Goal: Check status: Check status

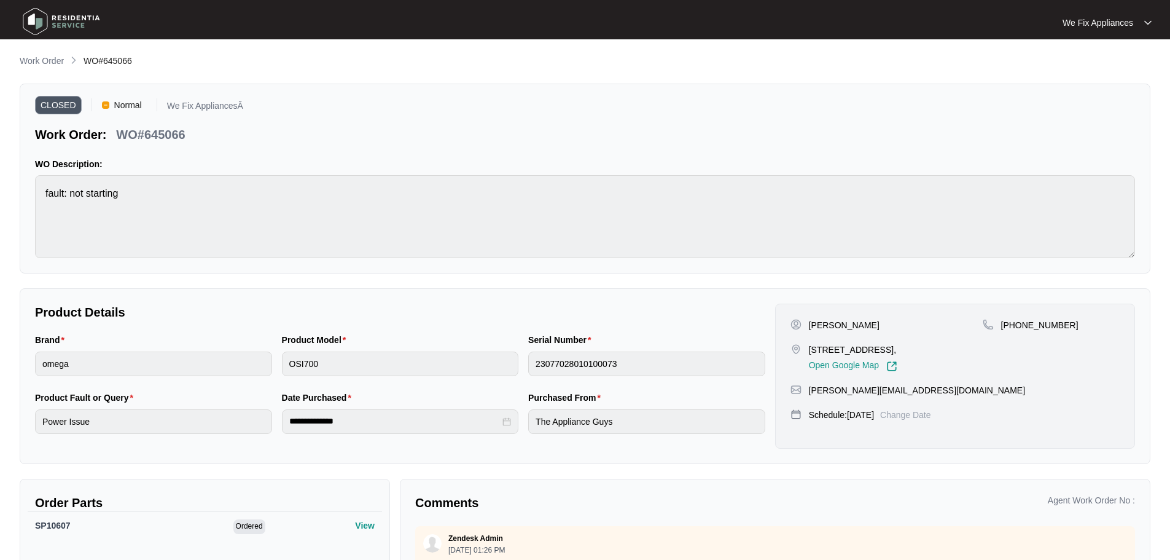
click at [40, 16] on img at bounding box center [61, 21] width 86 height 37
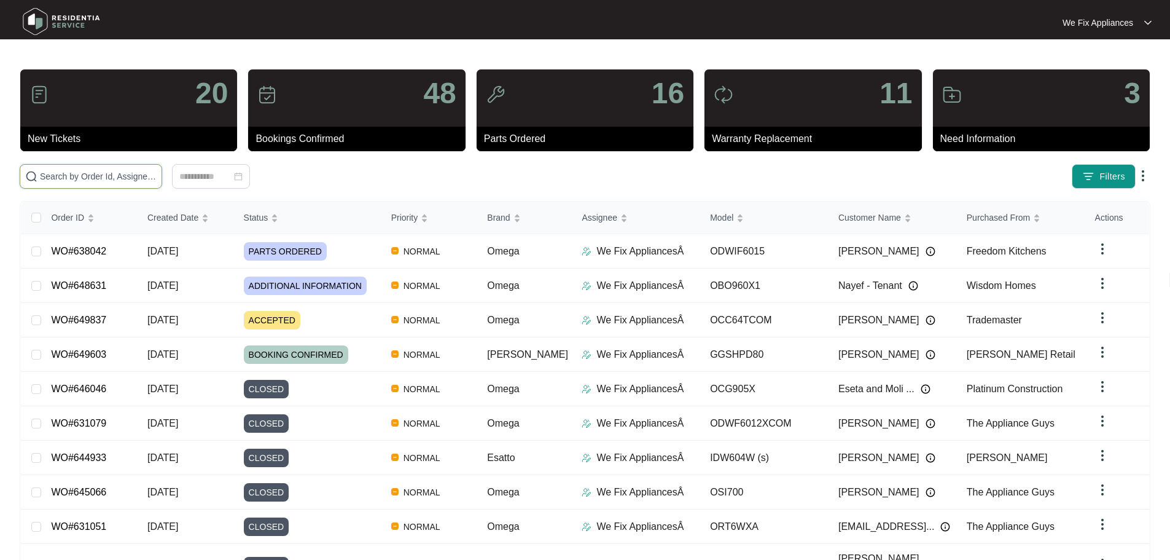
click at [95, 174] on input "text" at bounding box center [98, 177] width 117 height 14
paste input "647379"
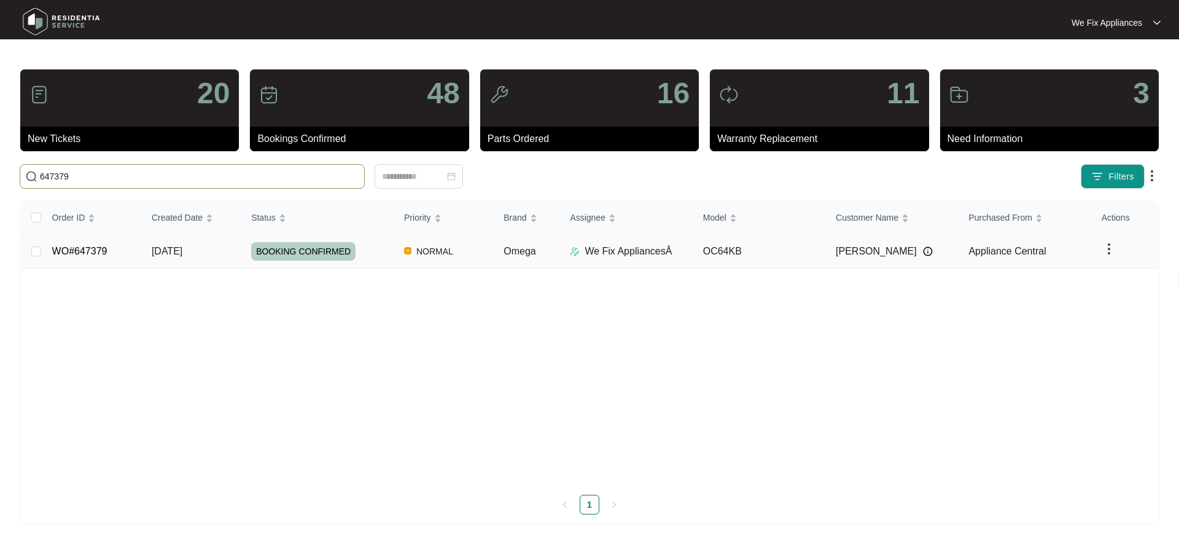
type input "647379"
click at [281, 251] on span "BOOKING CONFIRMED" at bounding box center [303, 251] width 104 height 18
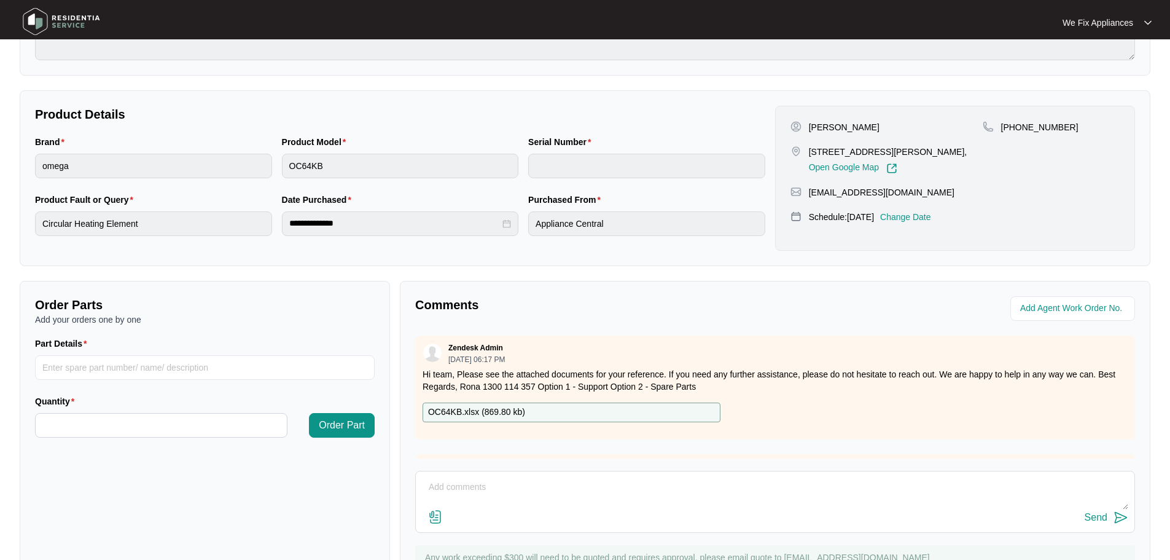
scroll to position [256, 0]
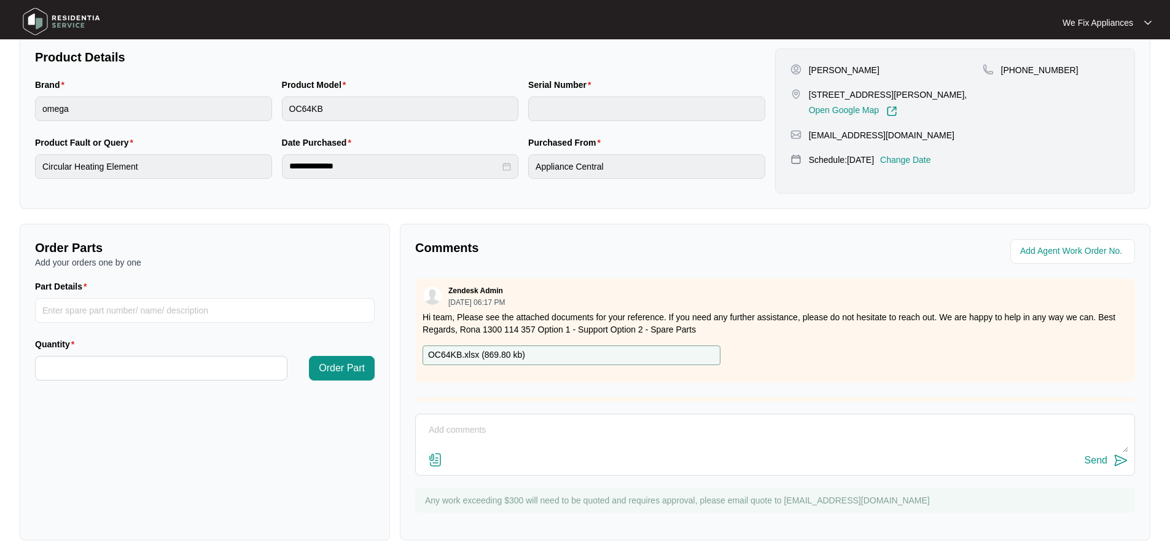
click at [525, 352] on div "OC64KB.xlsx ( 869.80 kb )" at bounding box center [572, 355] width 298 height 20
click at [216, 308] on input "Part Details" at bounding box center [205, 310] width 340 height 25
paste input "SP19120"
type input "SP19120"
click at [162, 374] on input "Quantity" at bounding box center [161, 367] width 251 height 23
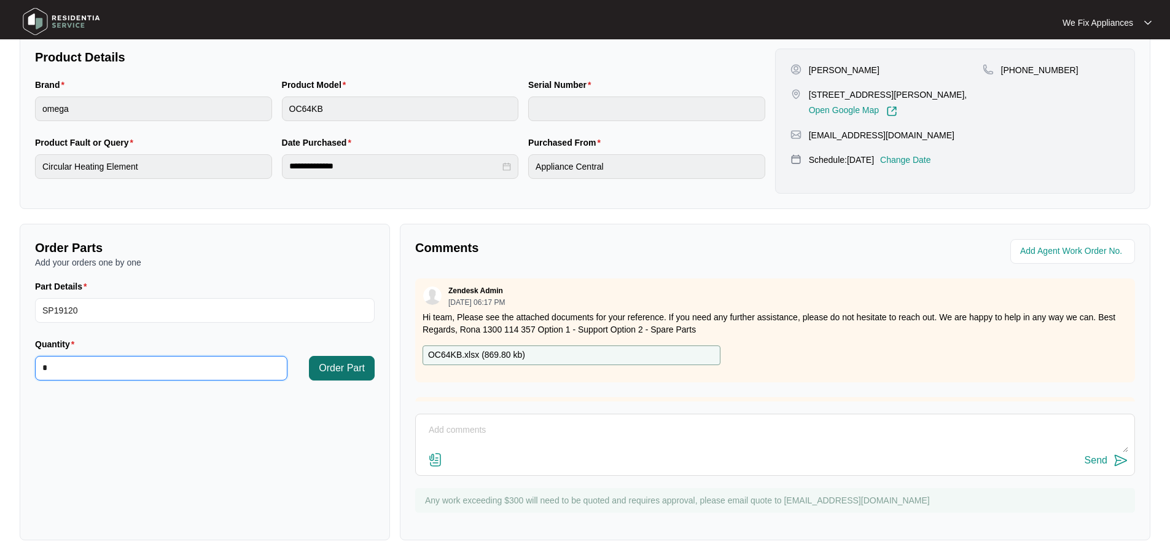
type input "*"
click at [356, 369] on span "Order Part" at bounding box center [342, 368] width 46 height 15
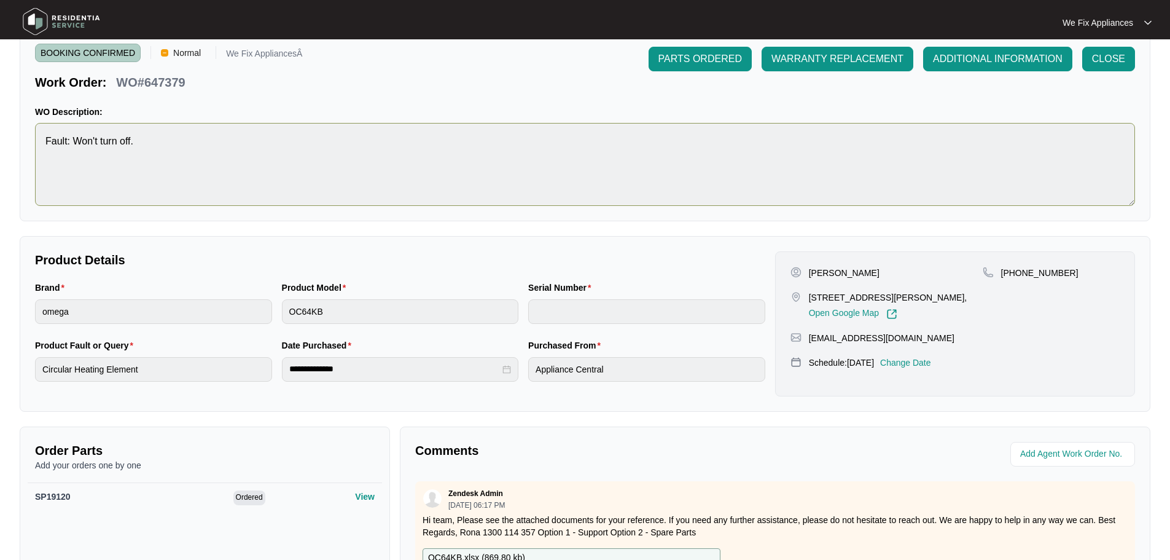
scroll to position [0, 0]
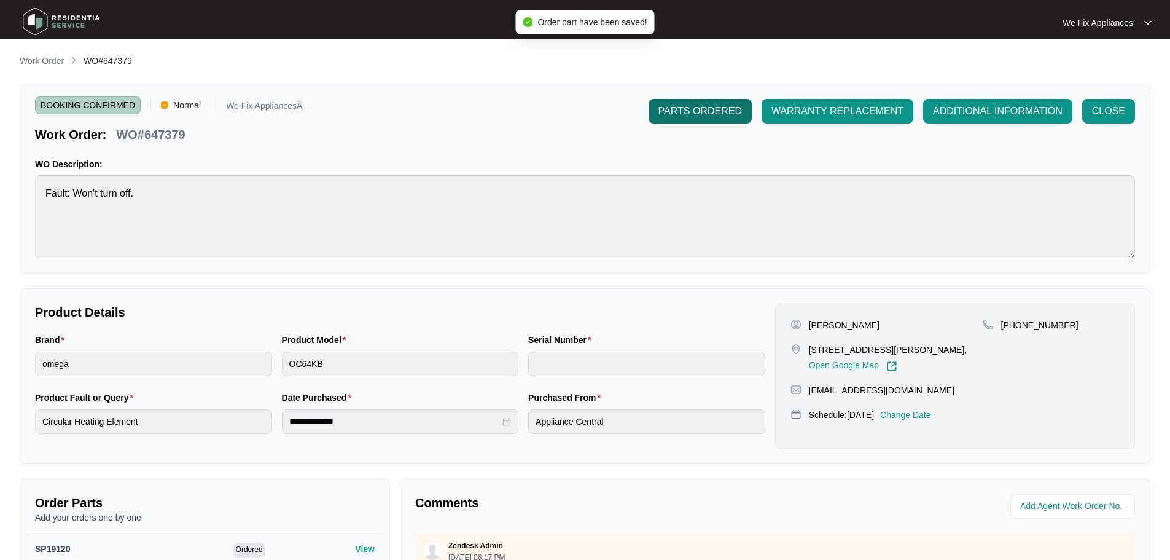
click at [698, 117] on span "PARTS ORDERED" at bounding box center [700, 111] width 84 height 15
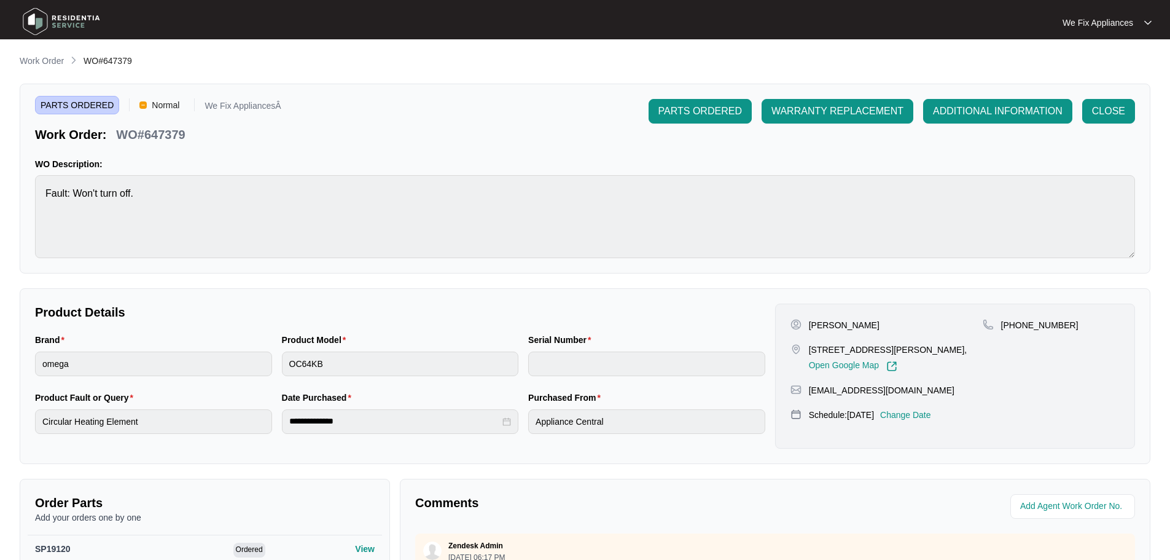
click at [34, 18] on img at bounding box center [61, 21] width 86 height 37
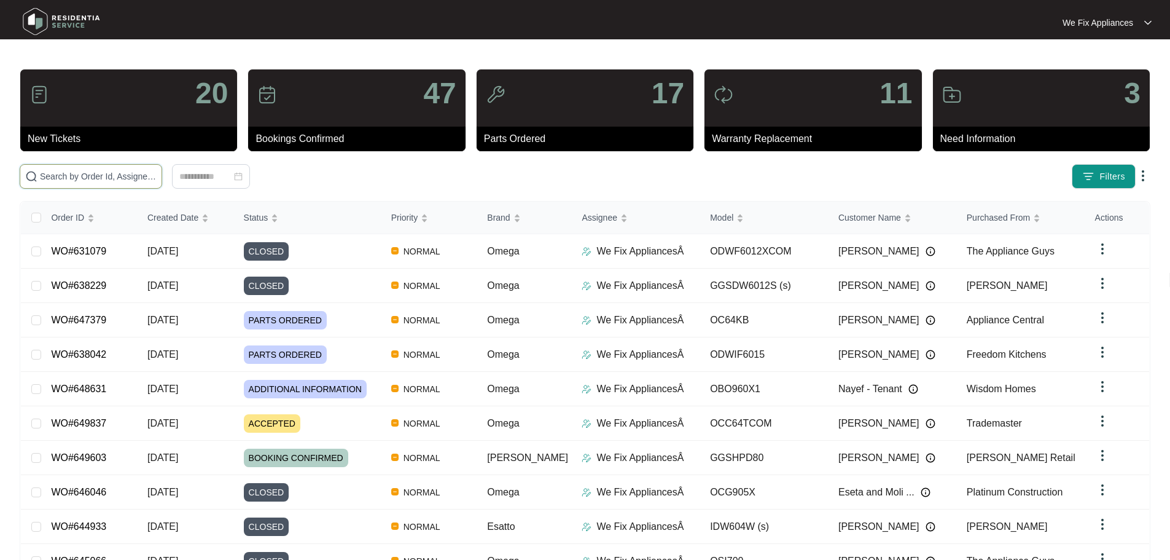
click at [95, 176] on input "text" at bounding box center [98, 177] width 117 height 14
paste input "641734"
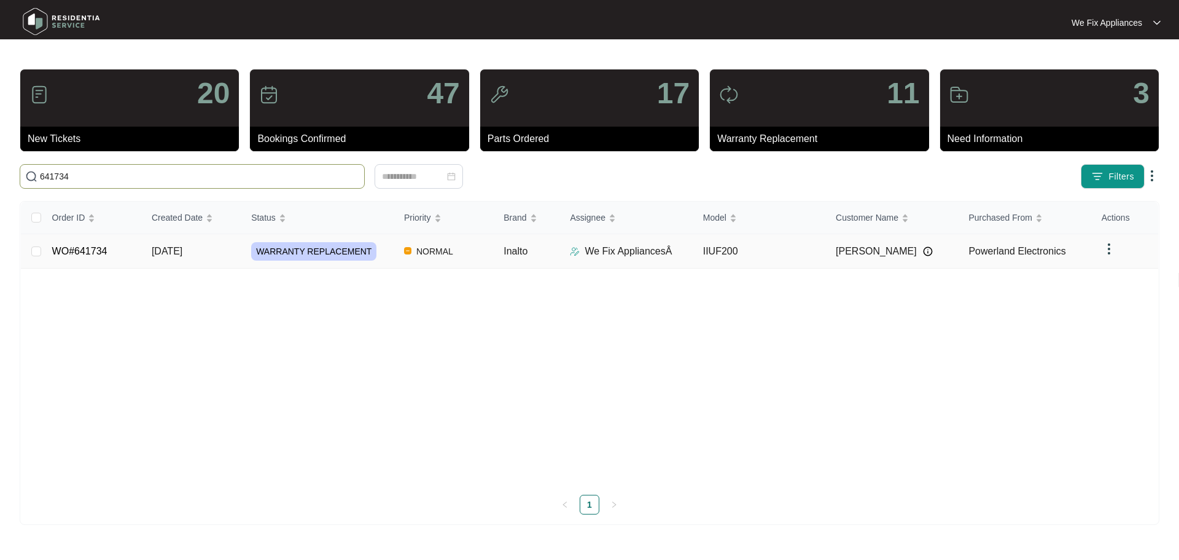
type input "641734"
click at [300, 249] on span "WARRANTY REPLACEMENT" at bounding box center [313, 251] width 125 height 18
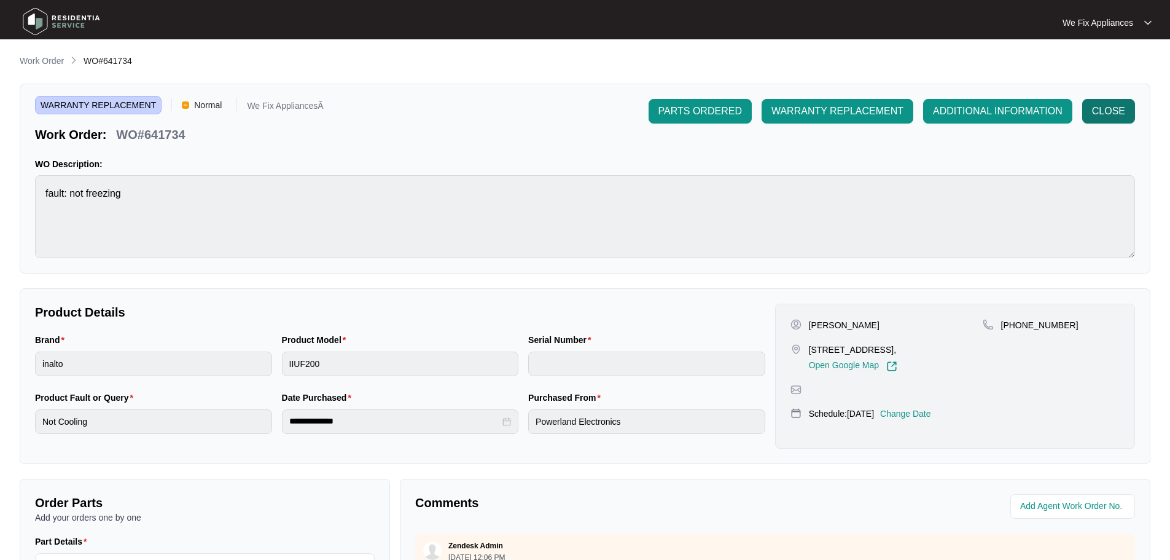
click at [1099, 117] on span "CLOSE" at bounding box center [1108, 111] width 33 height 15
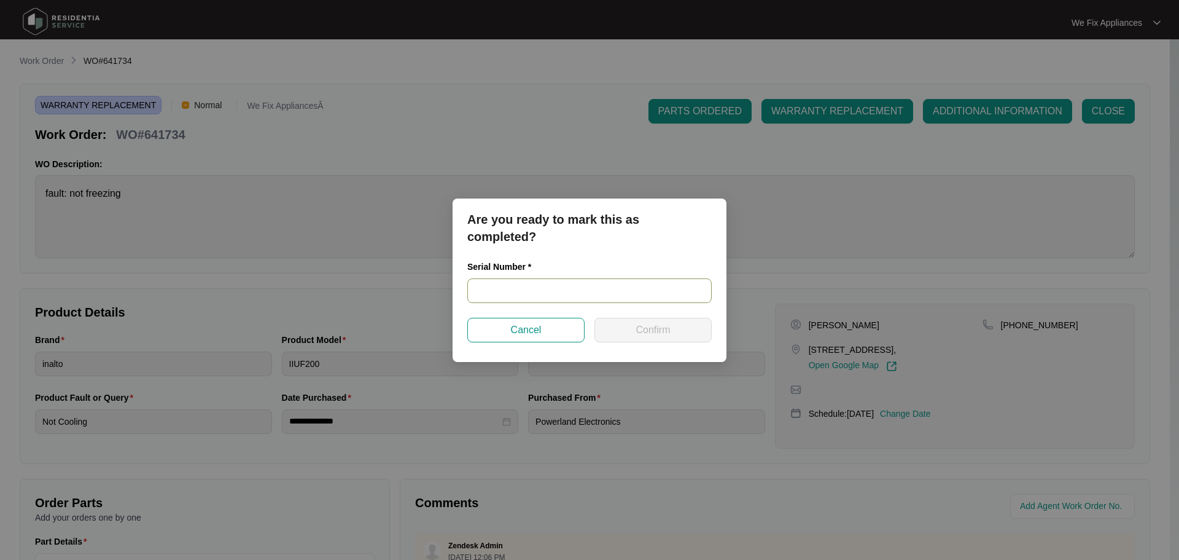
click at [555, 286] on input "text" at bounding box center [589, 290] width 244 height 25
paste input "INA29BIFMFIX24040050"
type input "INA29BIFMFIX24040050"
click at [642, 328] on span "Confirm" at bounding box center [653, 329] width 34 height 15
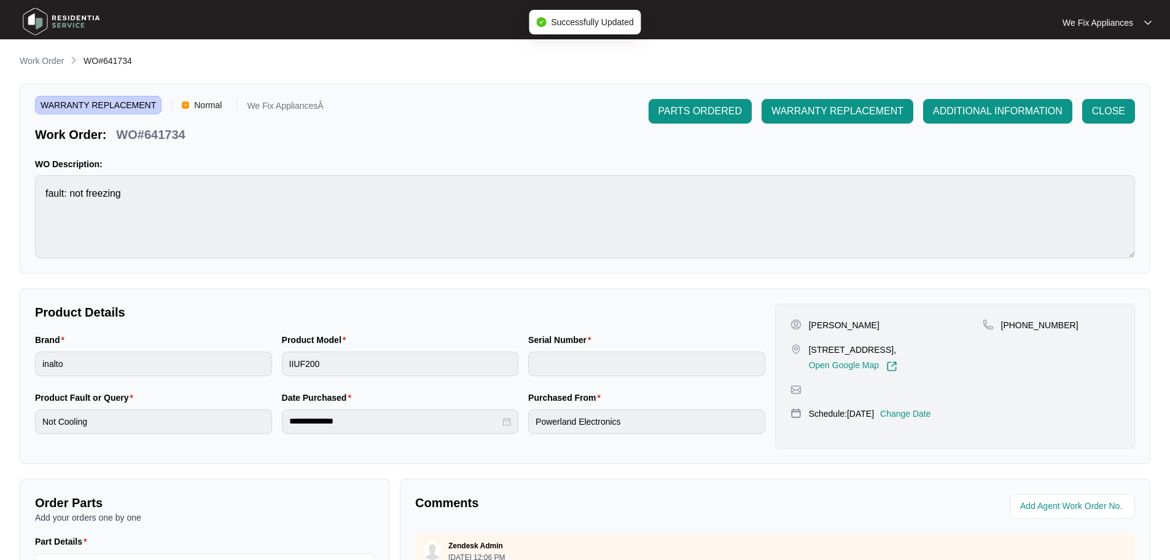
type input "INA29BIFMFIX24040050"
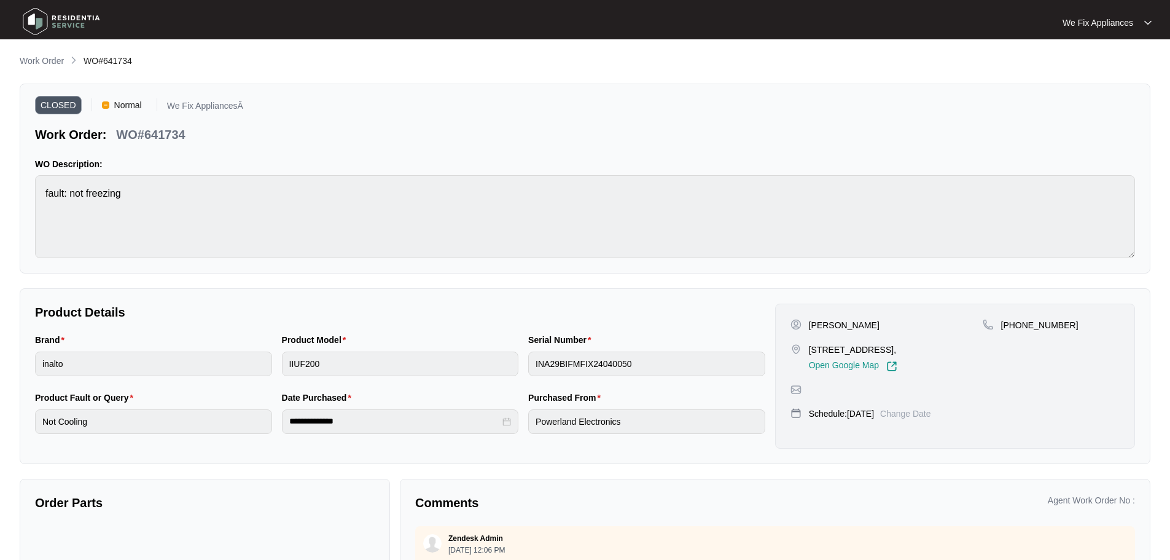
click at [31, 21] on img at bounding box center [61, 21] width 86 height 37
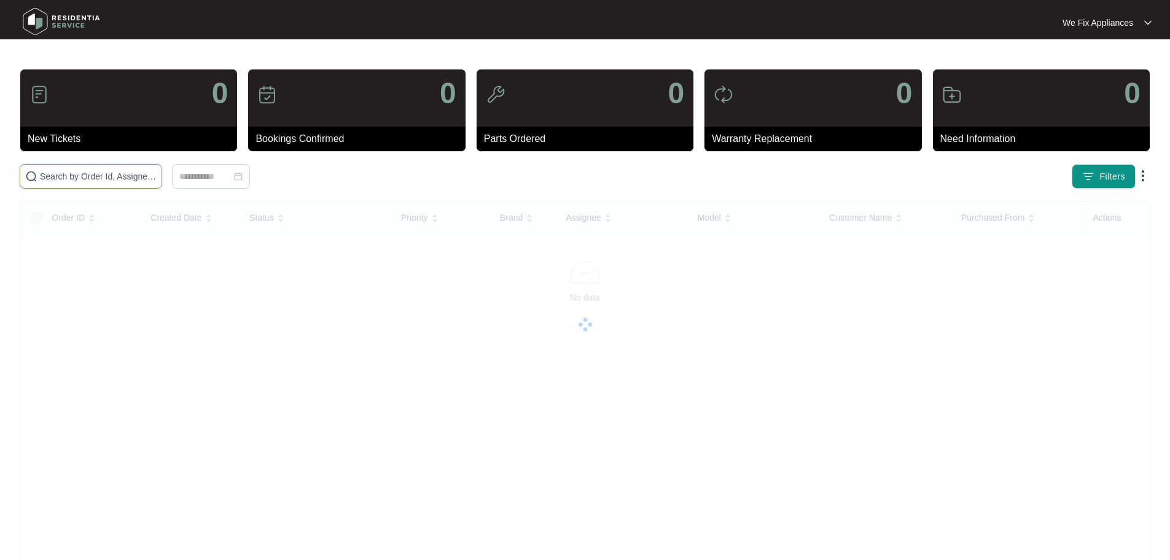
click at [93, 178] on input "text" at bounding box center [98, 177] width 117 height 14
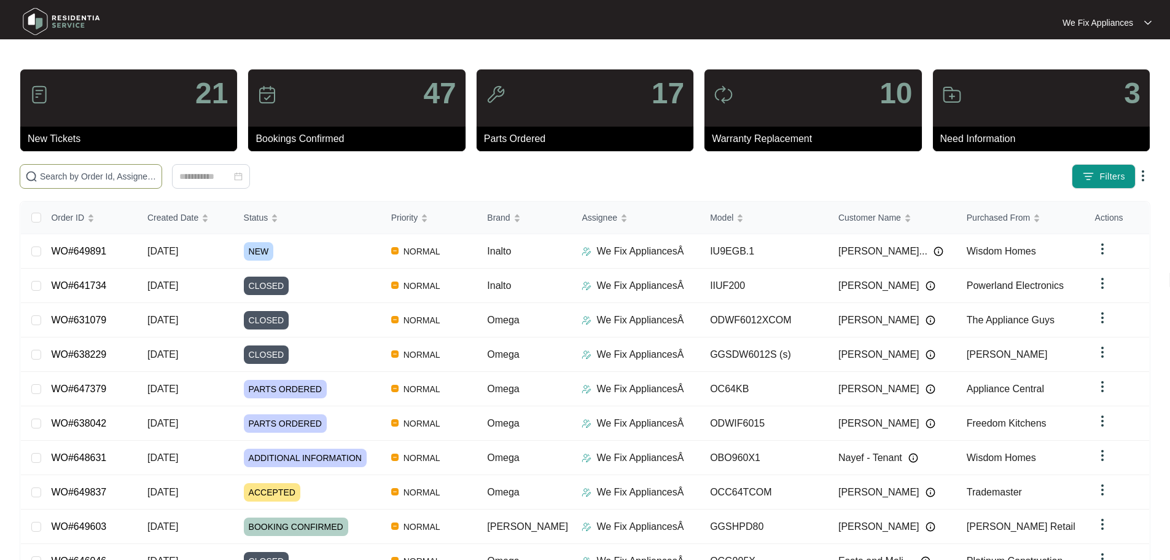
paste input "648022"
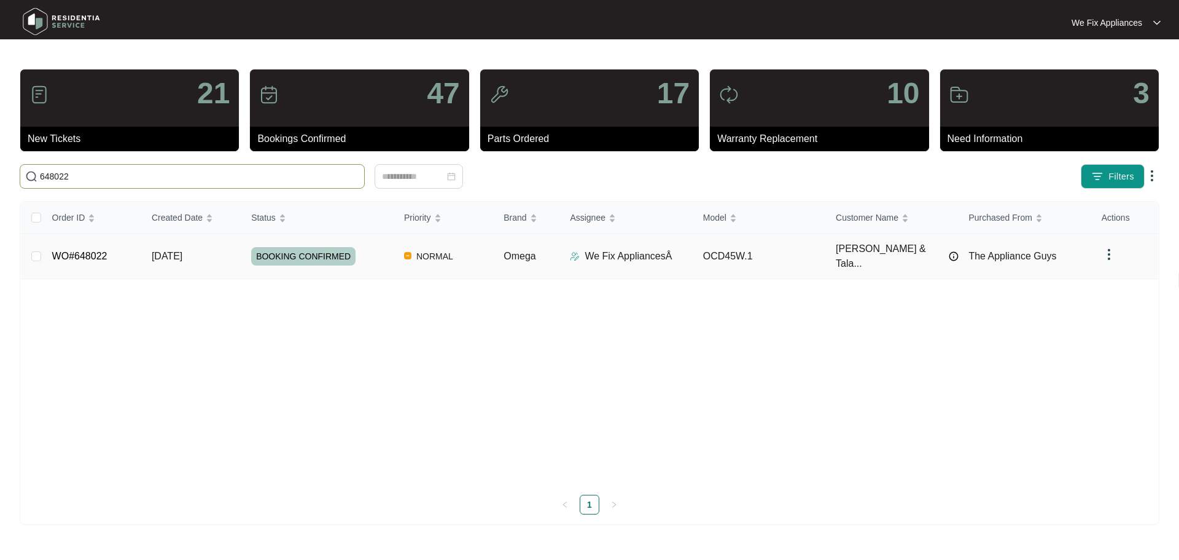
type input "648022"
click at [307, 259] on span "BOOKING CONFIRMED" at bounding box center [303, 256] width 104 height 18
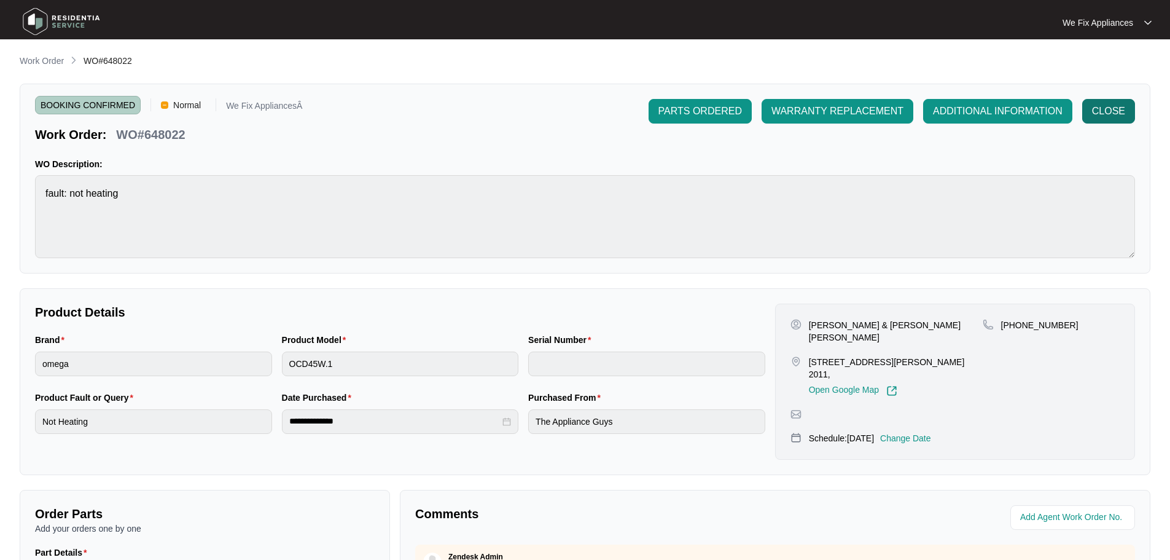
click at [1111, 113] on span "CLOSE" at bounding box center [1108, 111] width 33 height 15
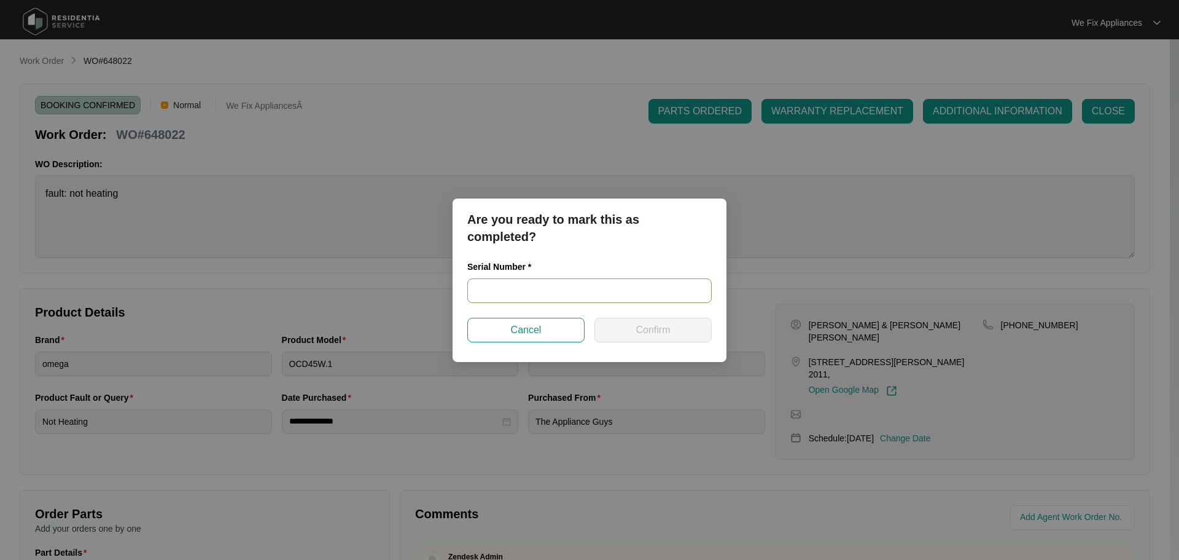
click at [584, 289] on input "text" at bounding box center [589, 290] width 244 height 25
paste input "123090249"
type input "123090249"
click at [636, 324] on span "Confirm" at bounding box center [653, 329] width 34 height 15
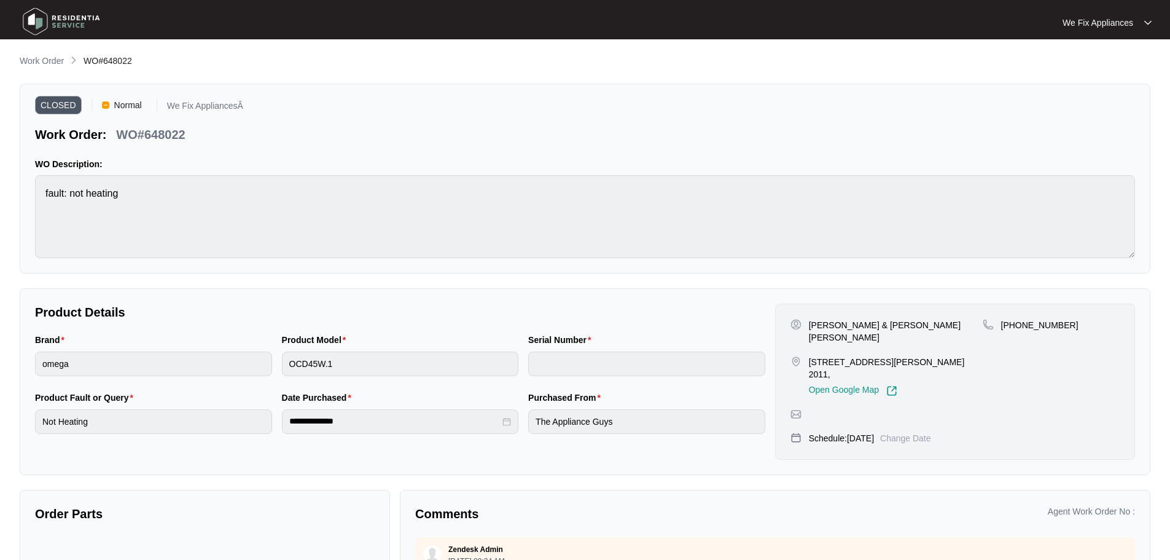
type input "123090249"
click at [40, 20] on img at bounding box center [61, 21] width 86 height 37
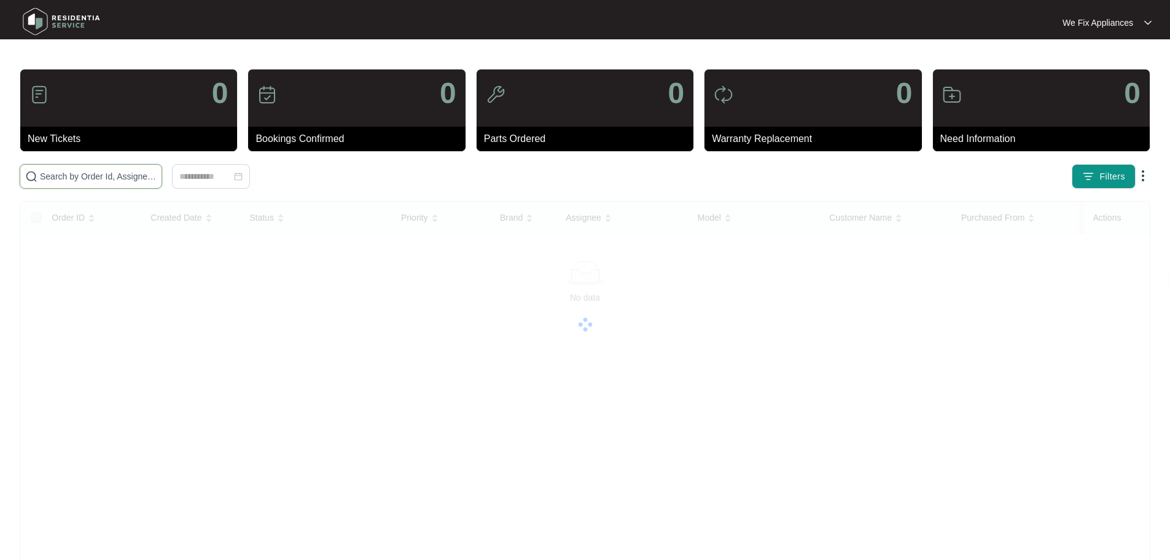
click at [84, 175] on input "text" at bounding box center [98, 177] width 117 height 14
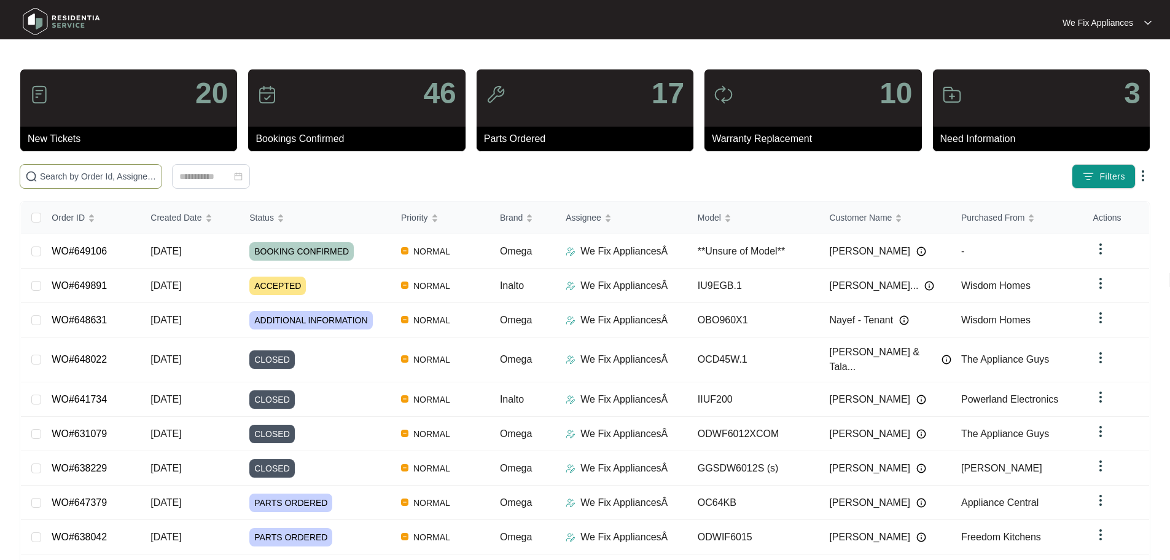
paste input "649106"
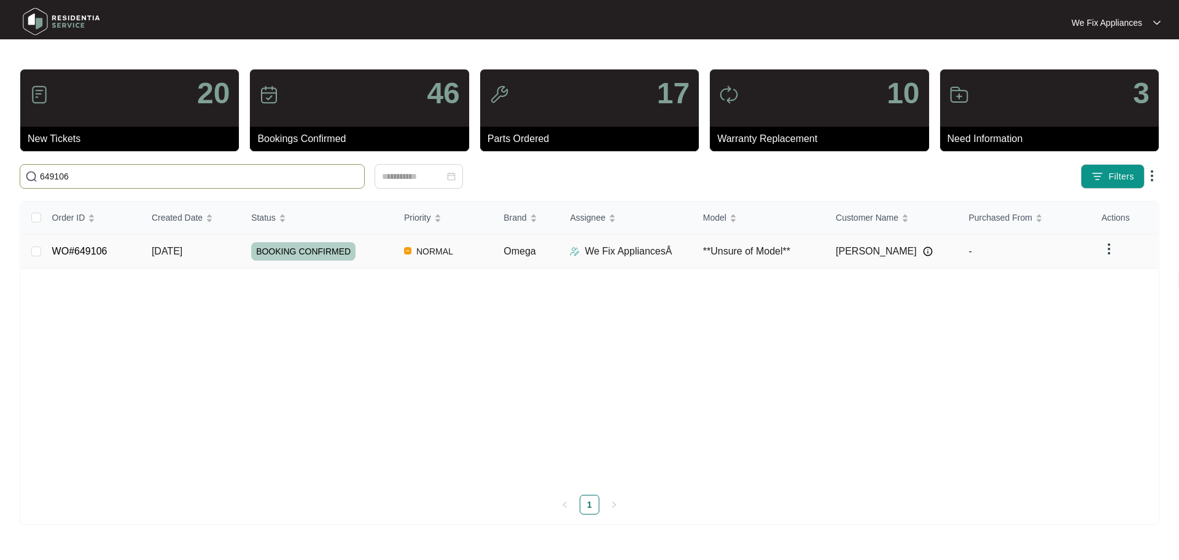
type input "649106"
click at [291, 252] on span "BOOKING CONFIRMED" at bounding box center [303, 251] width 104 height 18
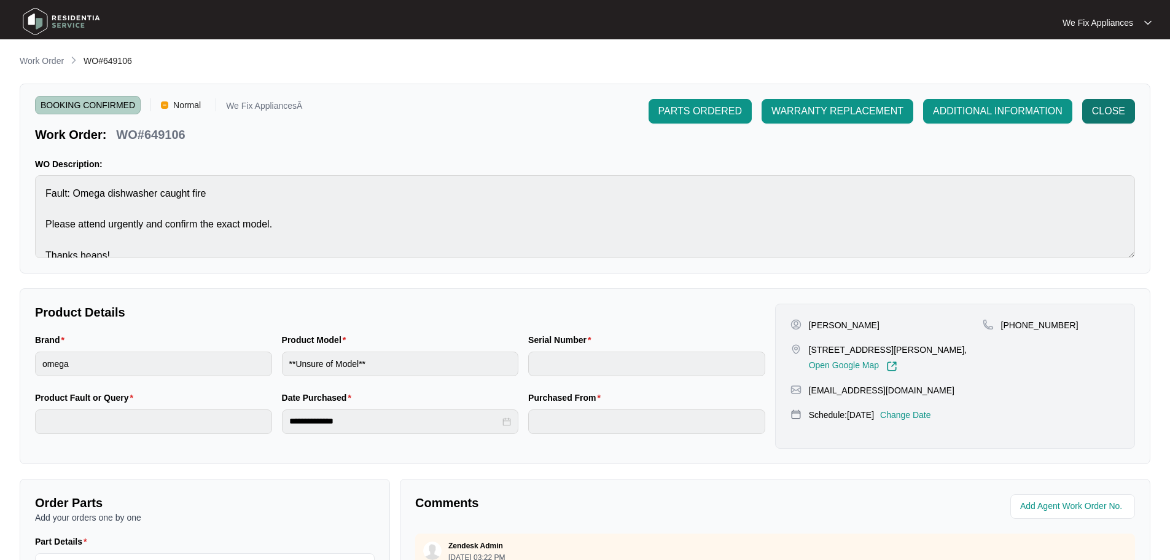
click at [1102, 115] on span "CLOSE" at bounding box center [1108, 111] width 33 height 15
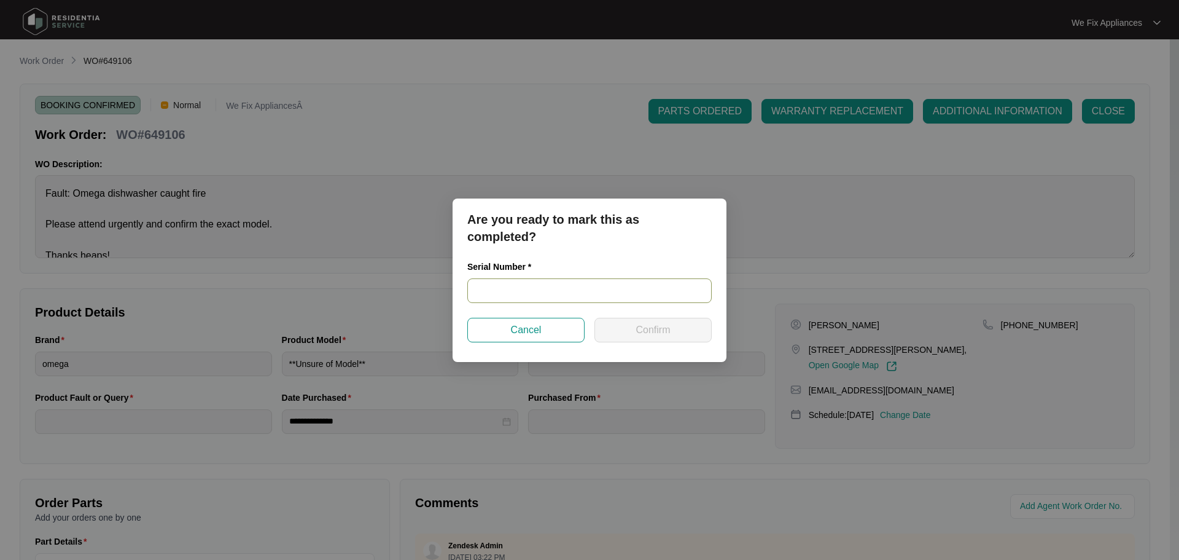
click at [555, 284] on input "text" at bounding box center [589, 290] width 244 height 25
paste input "016361107"
type input "016361107"
click at [628, 331] on button "Confirm" at bounding box center [653, 330] width 117 height 25
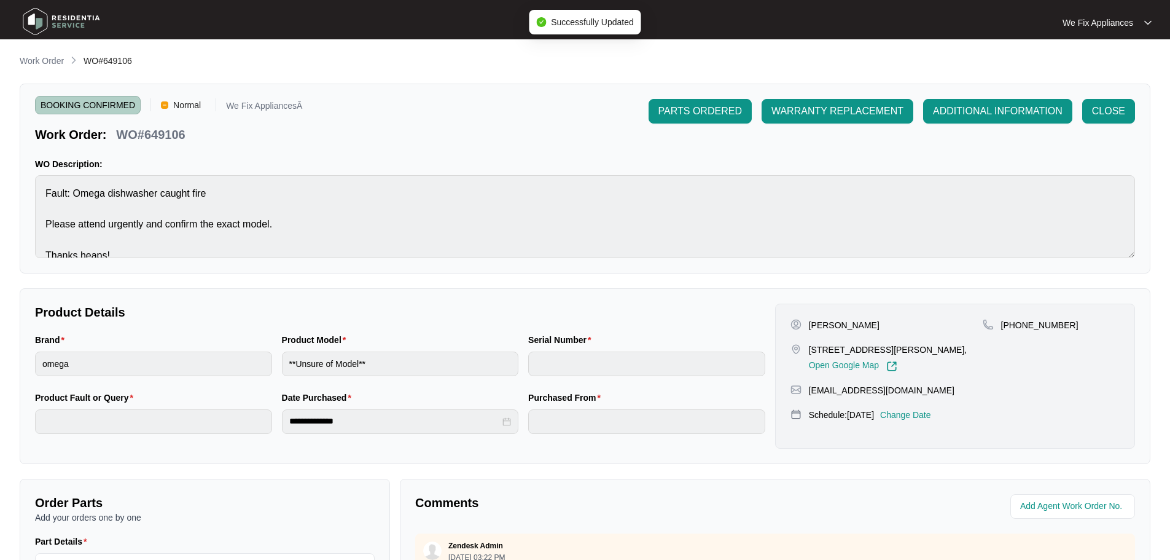
type input "016361107"
type input "Burning Smell/Smoke"
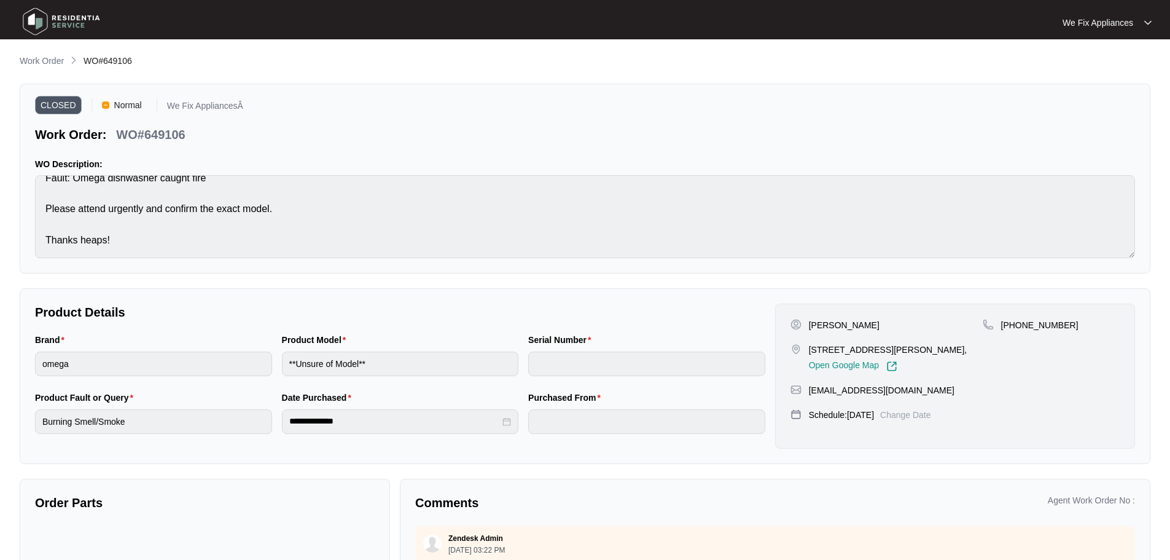
click at [39, 18] on img at bounding box center [61, 21] width 86 height 37
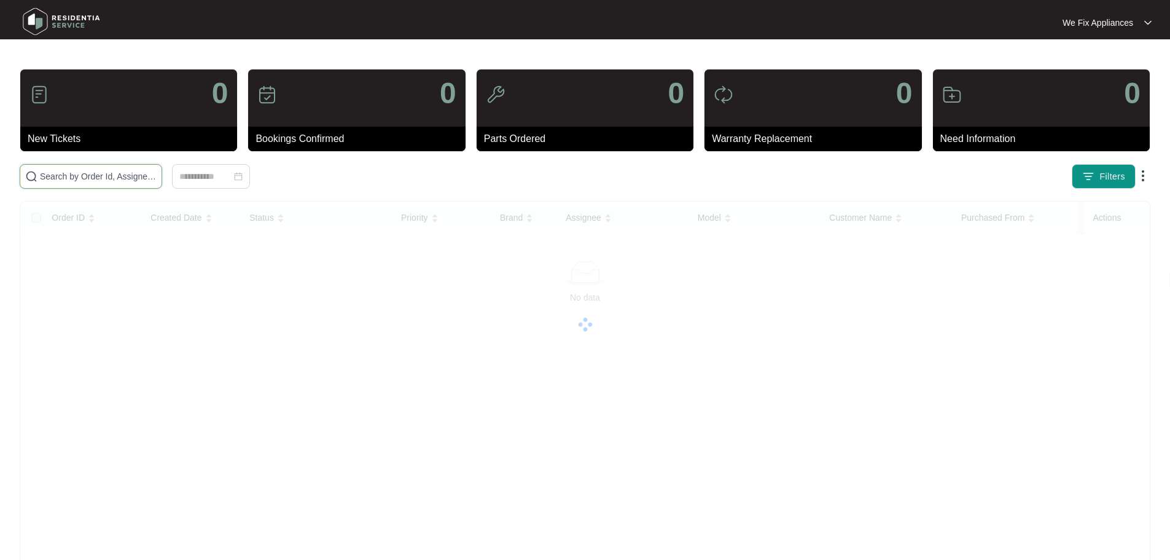
click at [87, 178] on input "text" at bounding box center [98, 177] width 117 height 14
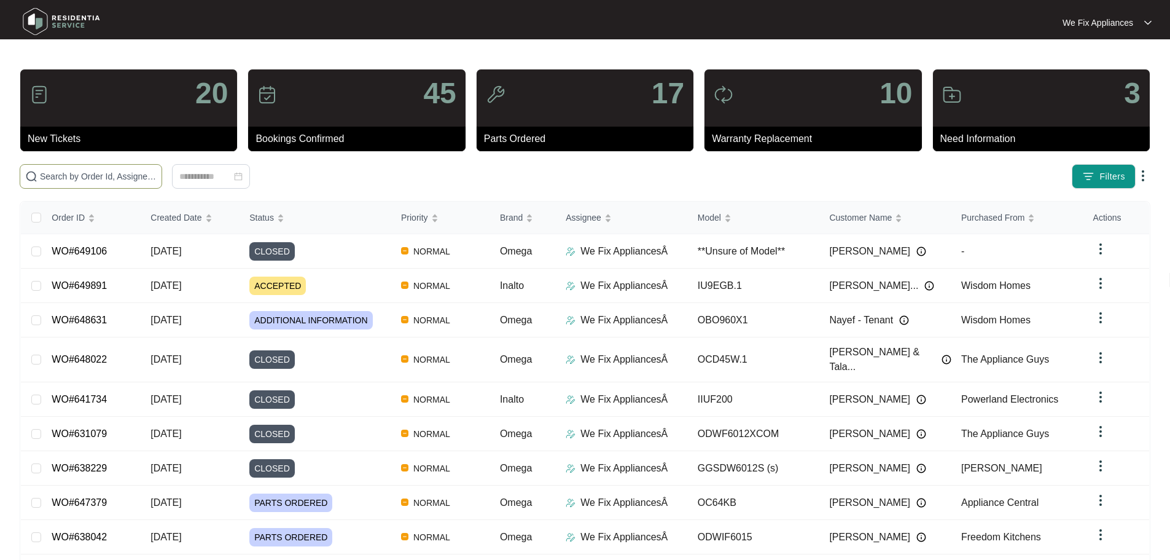
click at [91, 178] on input "text" at bounding box center [98, 177] width 117 height 14
paste input "649254"
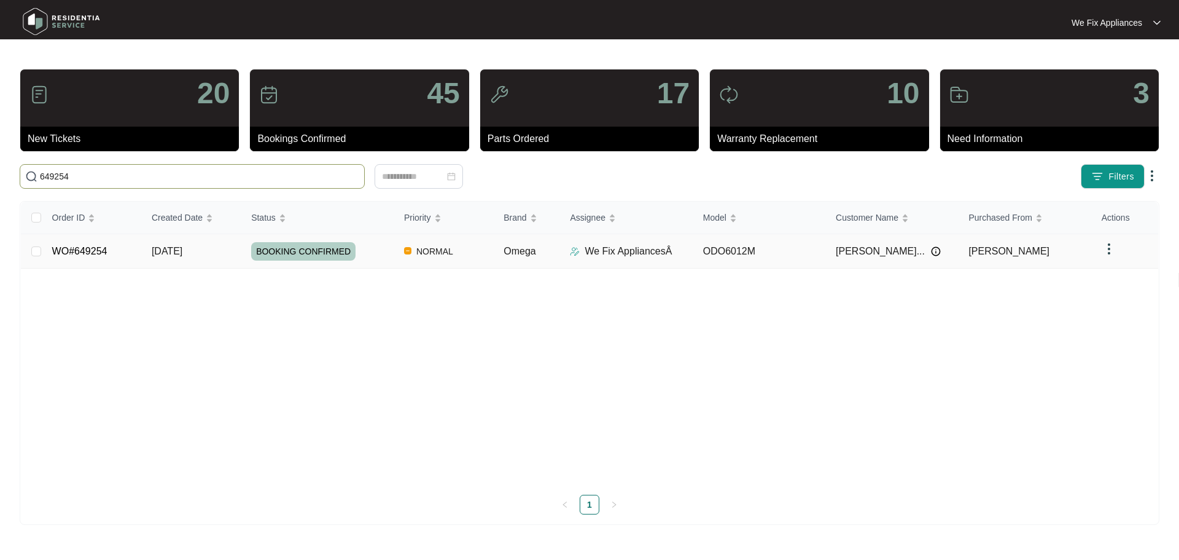
type input "649254"
click at [302, 253] on span "BOOKING CONFIRMED" at bounding box center [303, 251] width 104 height 18
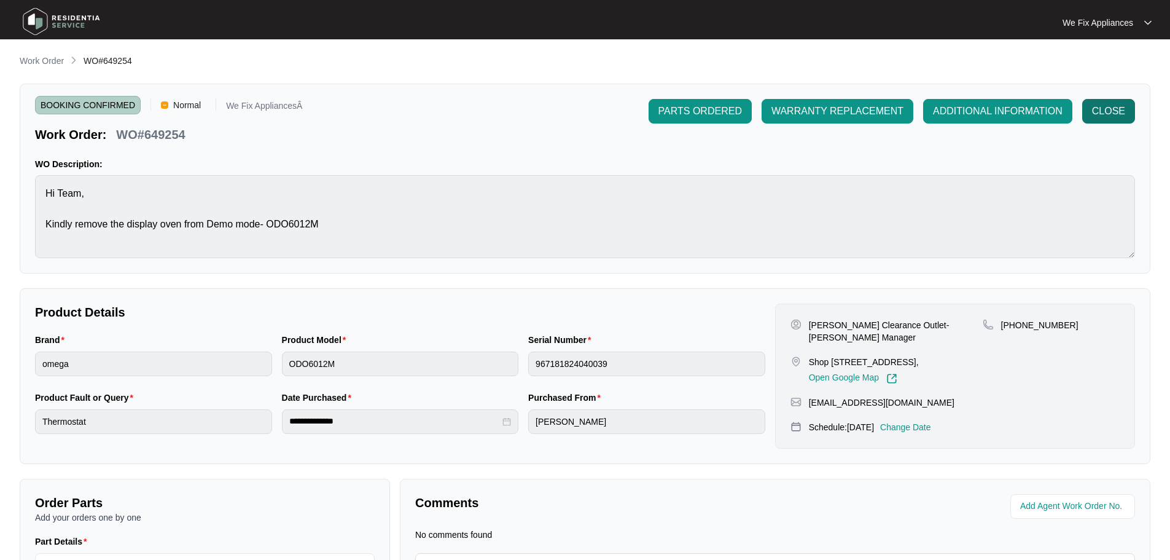
click at [1103, 116] on span "CLOSE" at bounding box center [1108, 111] width 33 height 15
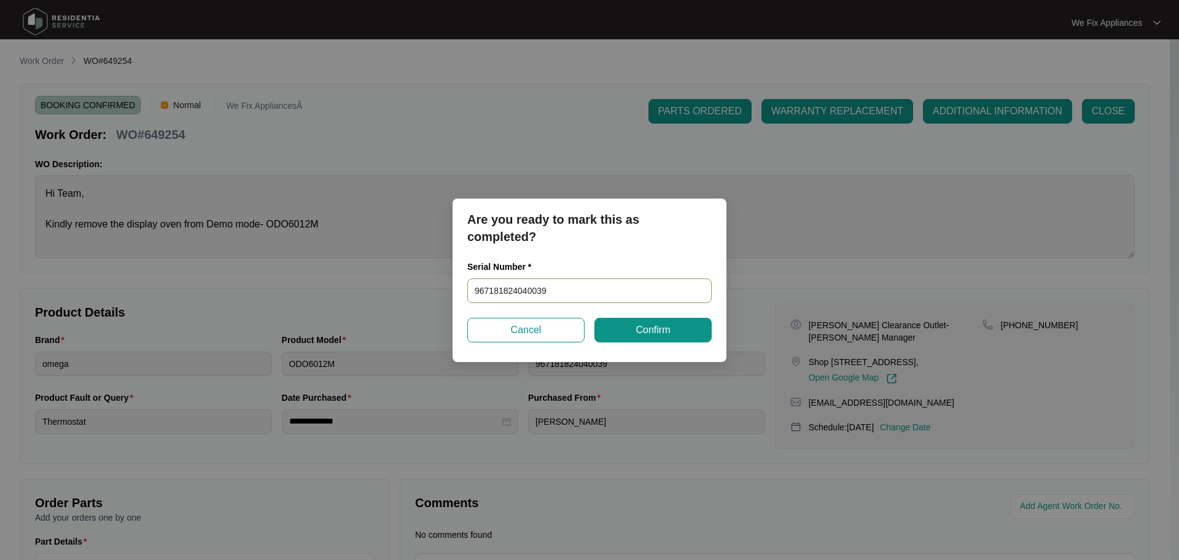
drag, startPoint x: 563, startPoint y: 292, endPoint x: 388, endPoint y: 297, distance: 175.1
click at [388, 297] on div "Are you ready to mark this as completed? Serial Number * 967181824040039 Cancel…" at bounding box center [589, 280] width 1179 height 560
click at [648, 329] on span "Confirm" at bounding box center [653, 329] width 34 height 15
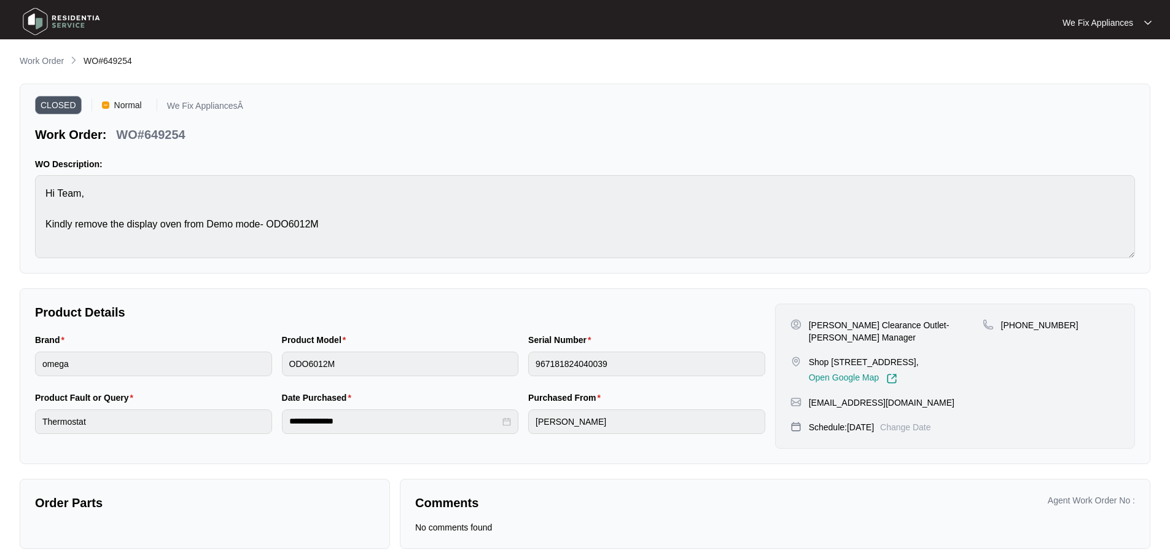
click at [37, 26] on img at bounding box center [61, 21] width 86 height 37
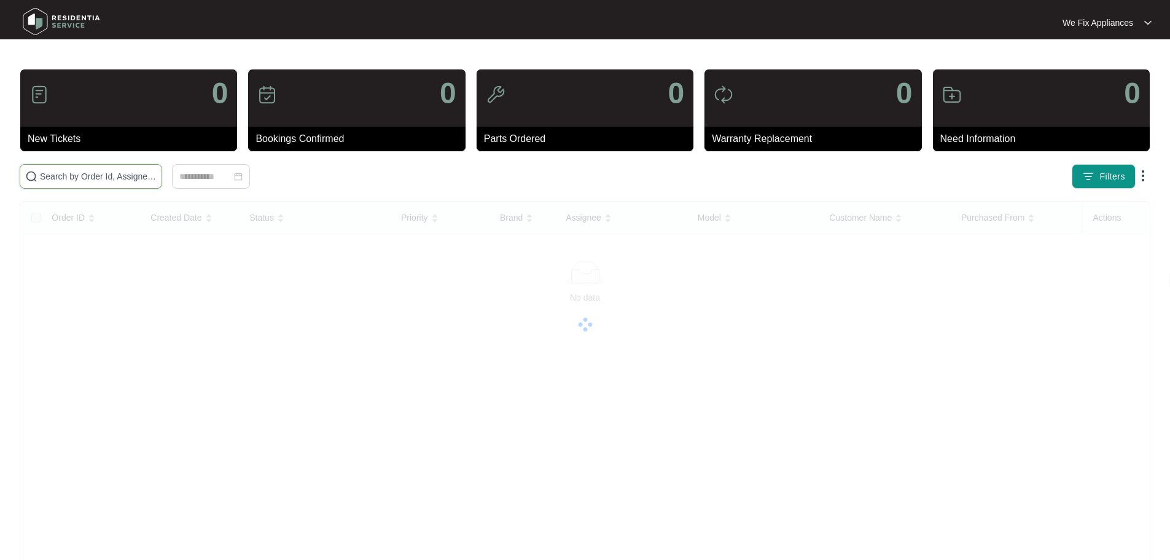
click at [84, 173] on input "text" at bounding box center [98, 177] width 117 height 14
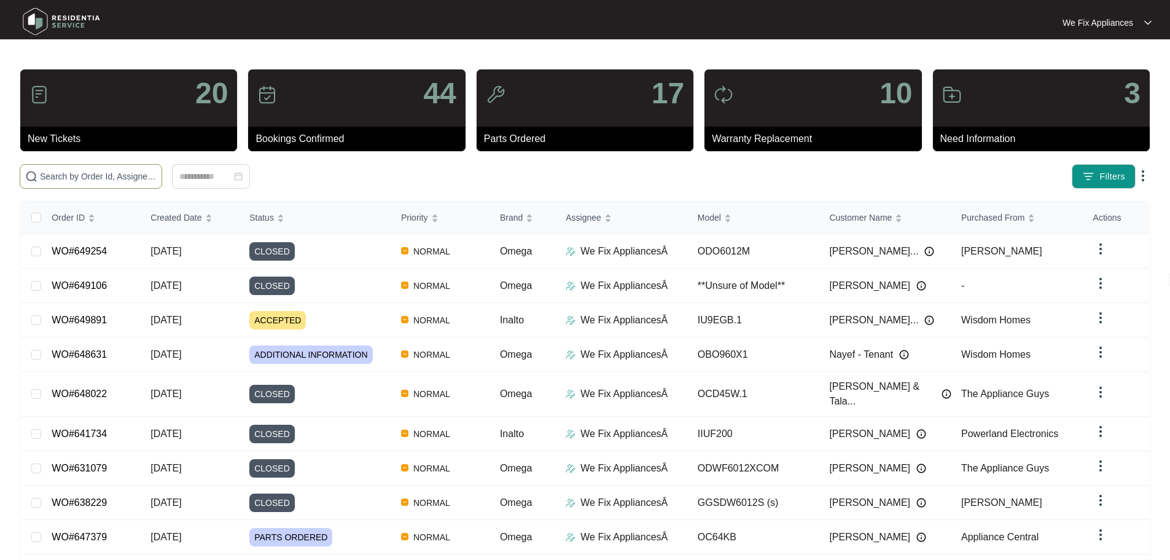
paste input "639729"
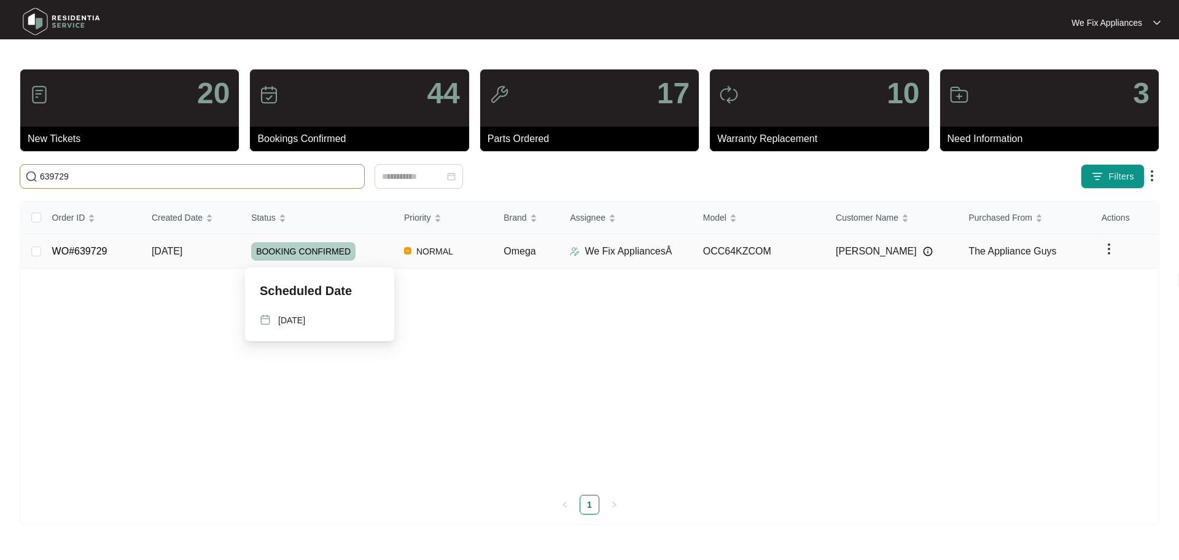
type input "639729"
click at [285, 256] on span "BOOKING CONFIRMED" at bounding box center [303, 251] width 104 height 18
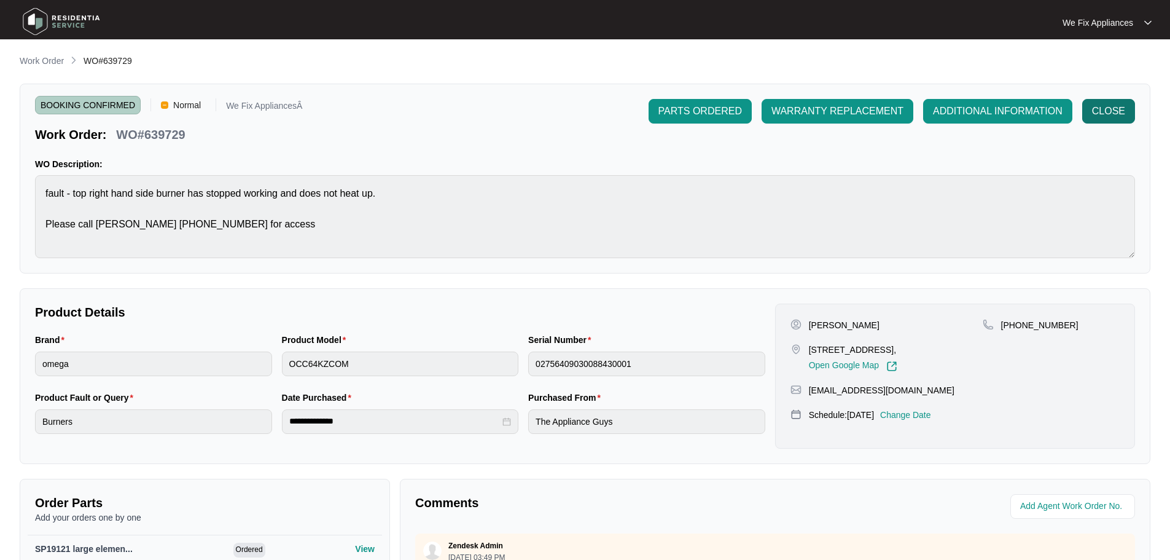
click at [1099, 111] on span "CLOSE" at bounding box center [1108, 111] width 33 height 15
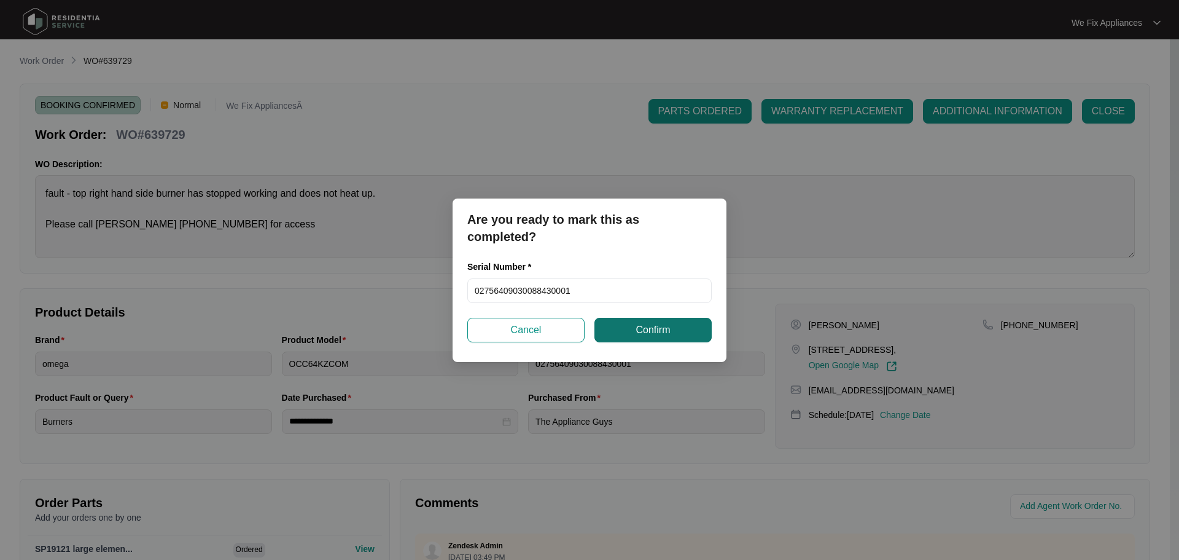
click at [661, 333] on span "Confirm" at bounding box center [653, 329] width 34 height 15
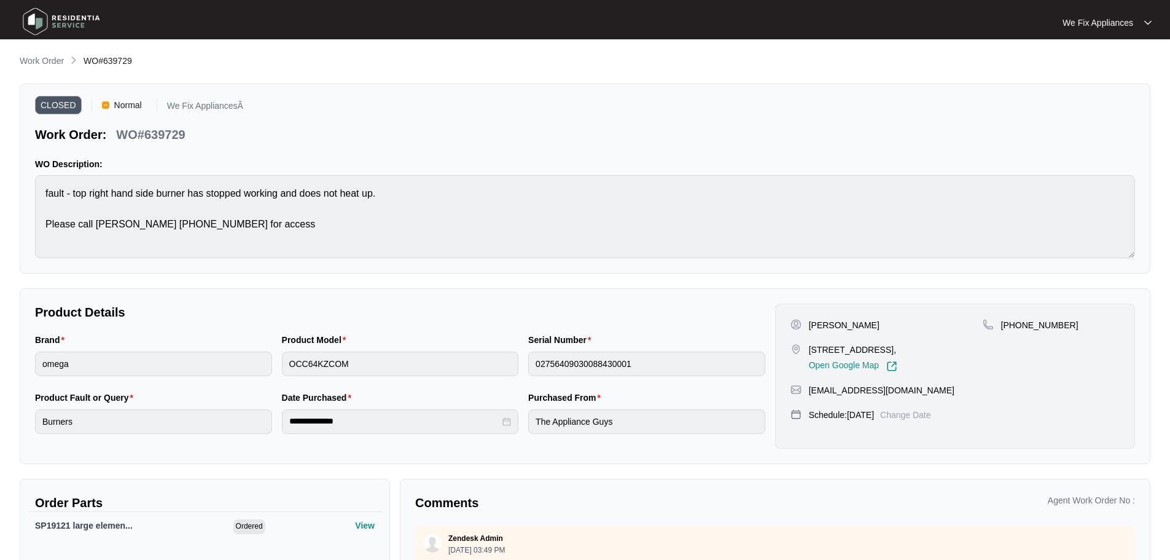
click at [55, 25] on img at bounding box center [61, 21] width 86 height 37
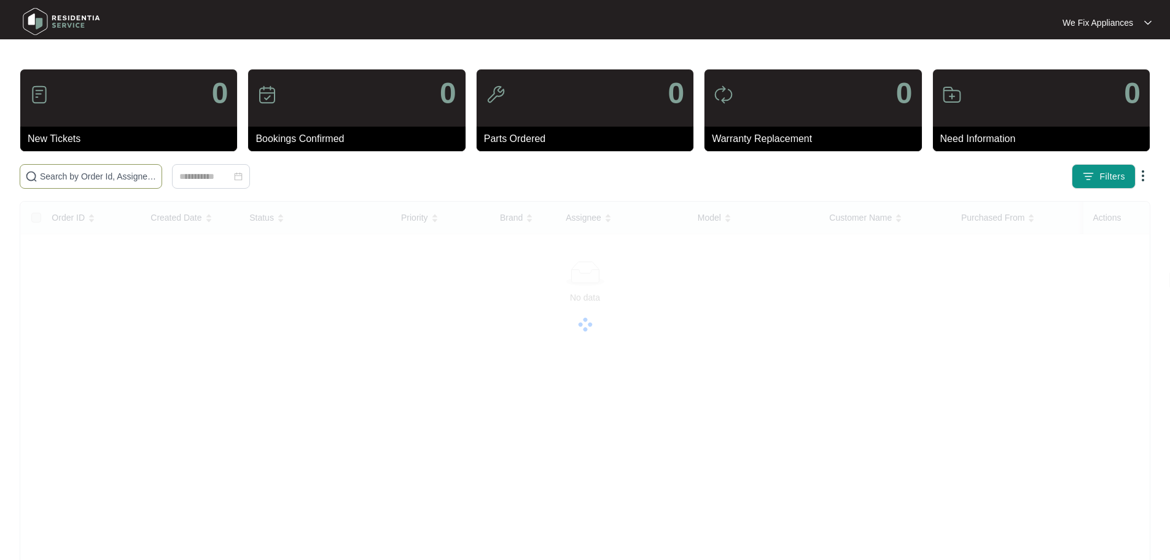
click at [88, 178] on input "text" at bounding box center [98, 177] width 117 height 14
paste input "620635"
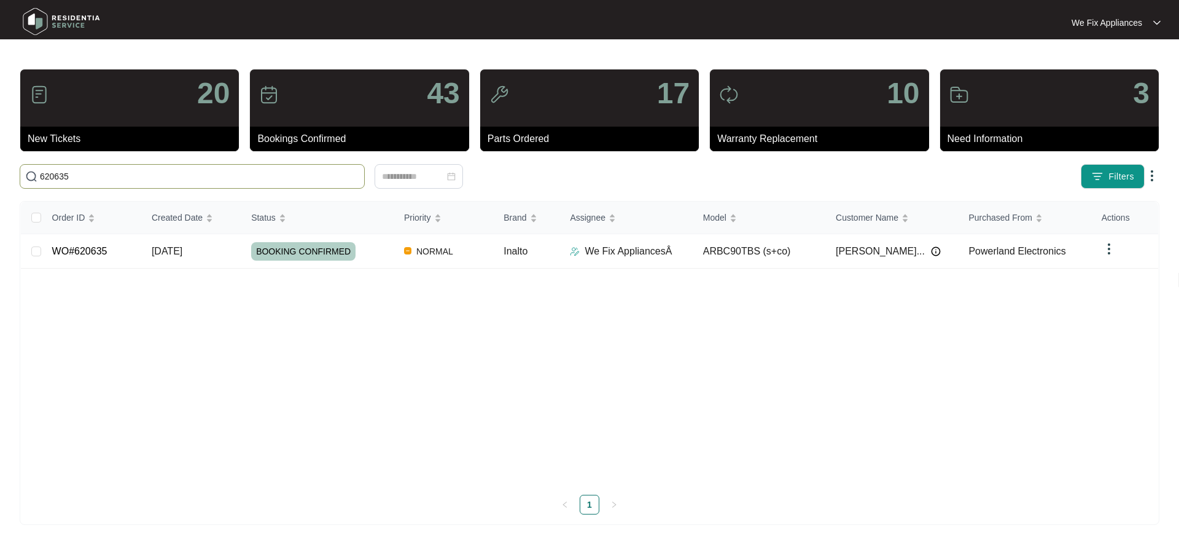
type input "620635"
click at [305, 248] on span "BOOKING CONFIRMED" at bounding box center [303, 251] width 104 height 18
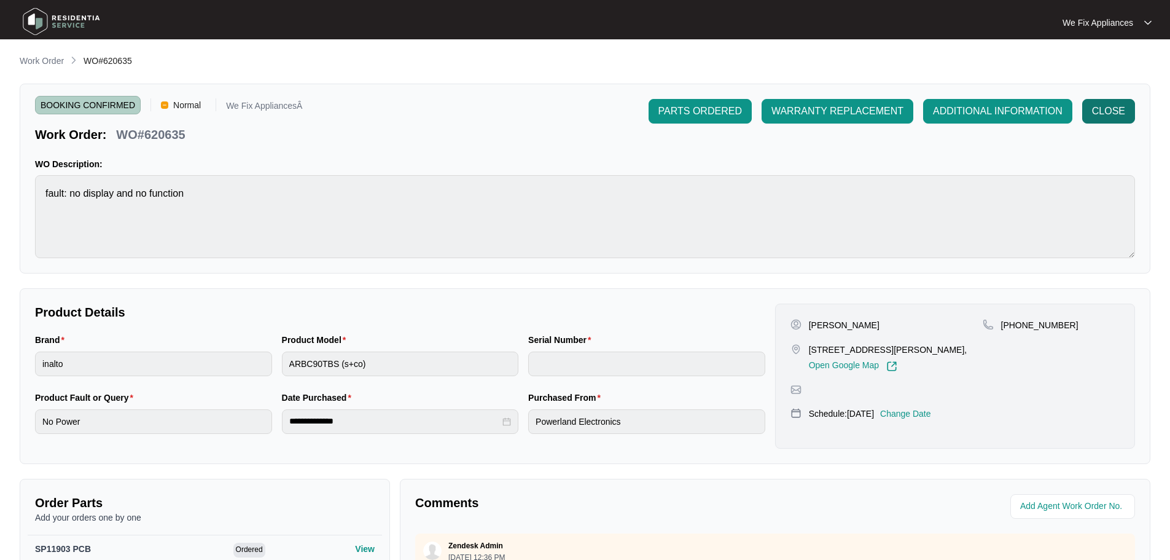
click at [1115, 111] on span "CLOSE" at bounding box center [1108, 111] width 33 height 15
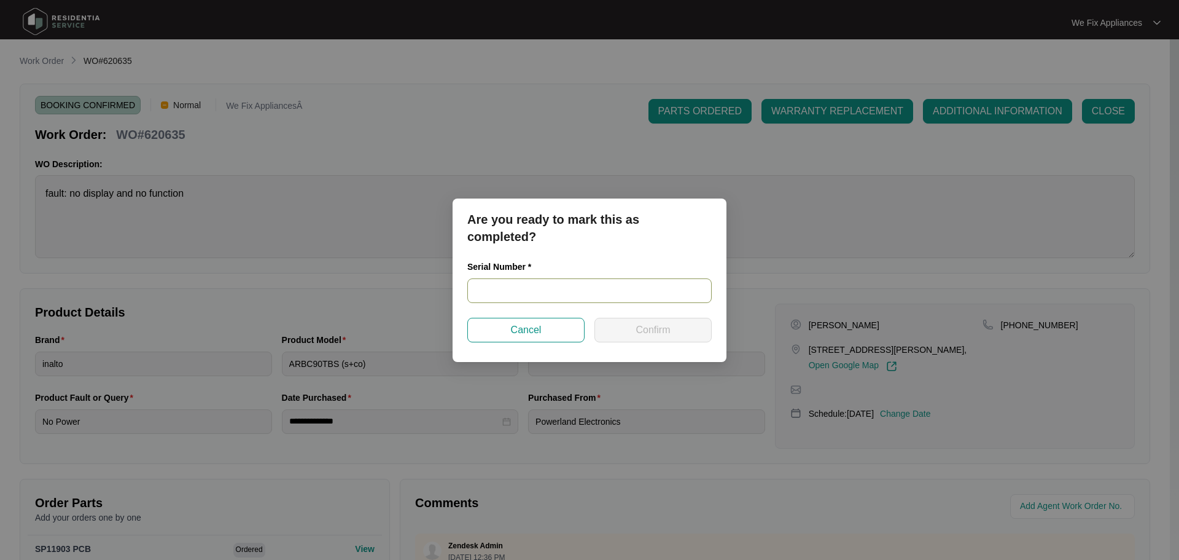
click at [560, 292] on input "text" at bounding box center [589, 290] width 244 height 25
paste input "RR1121001564"
type input "RR1121001564"
click at [643, 327] on span "Confirm" at bounding box center [653, 329] width 34 height 15
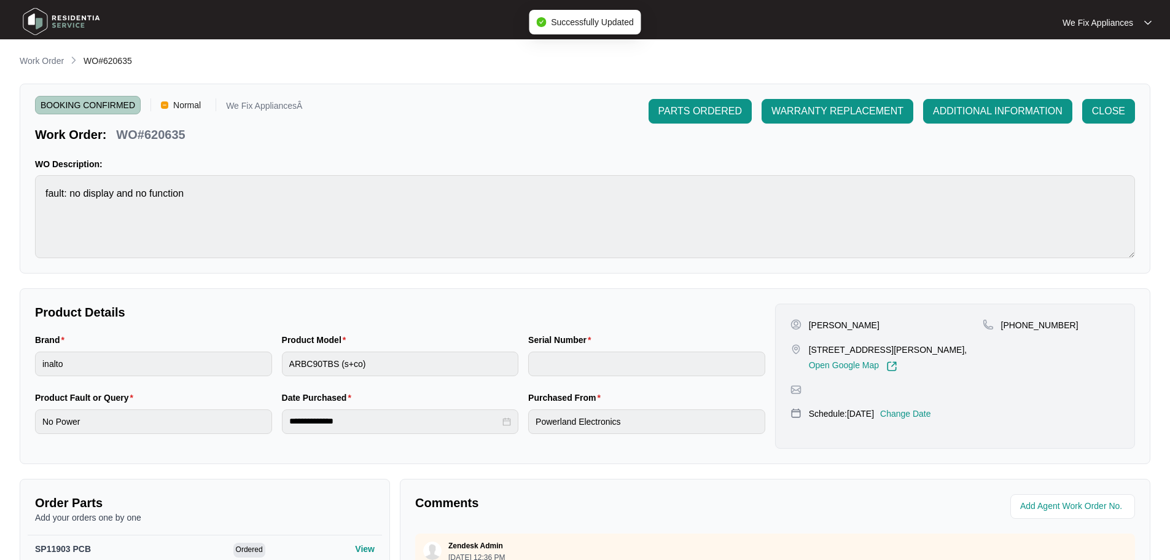
type input "RR1121001564"
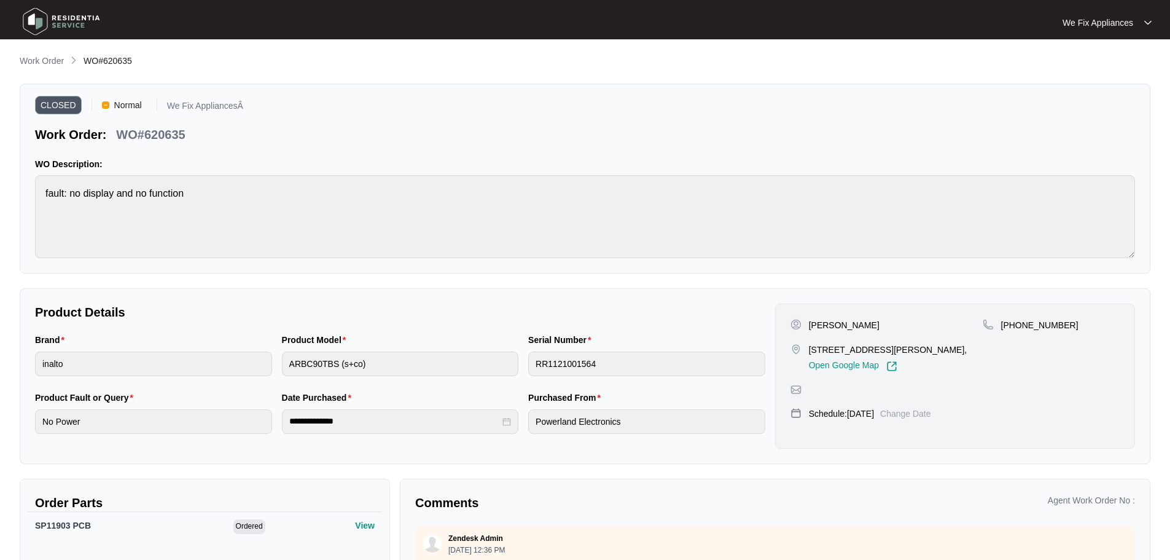
click at [39, 22] on img at bounding box center [61, 21] width 86 height 37
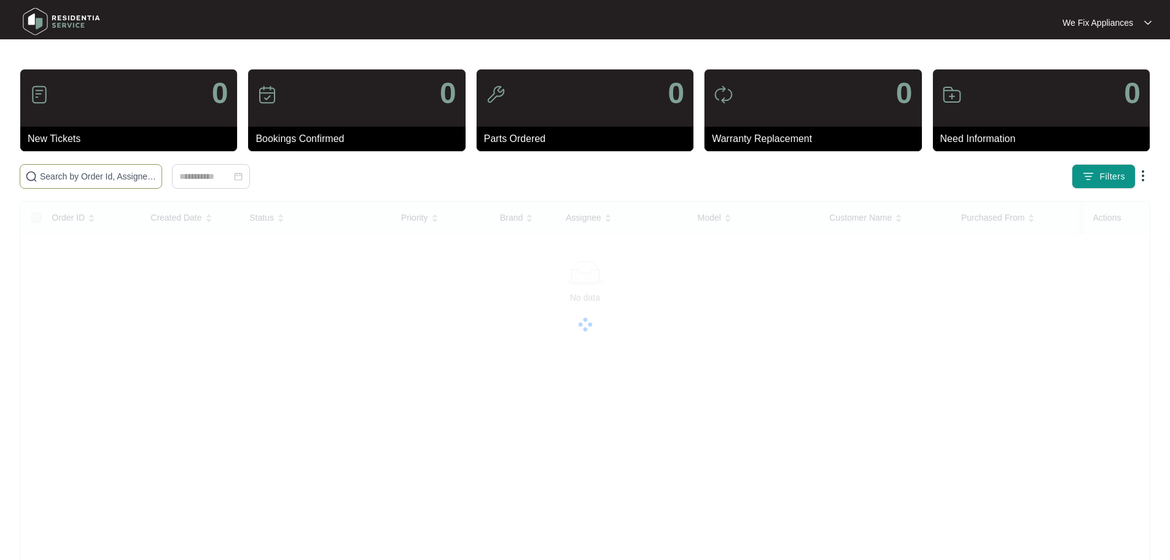
click at [87, 175] on input "text" at bounding box center [98, 177] width 117 height 14
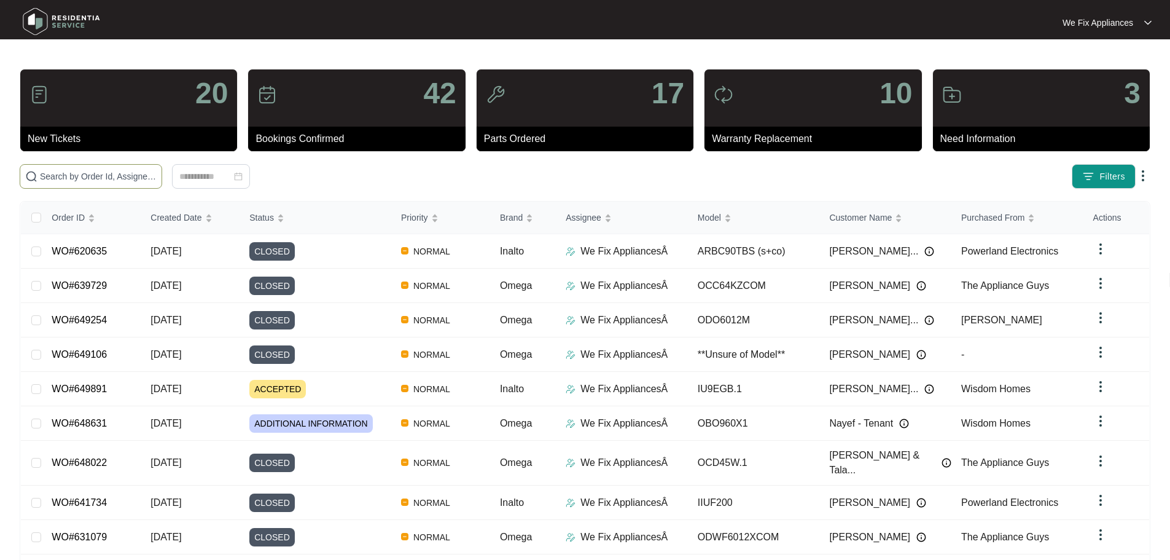
paste input "635747"
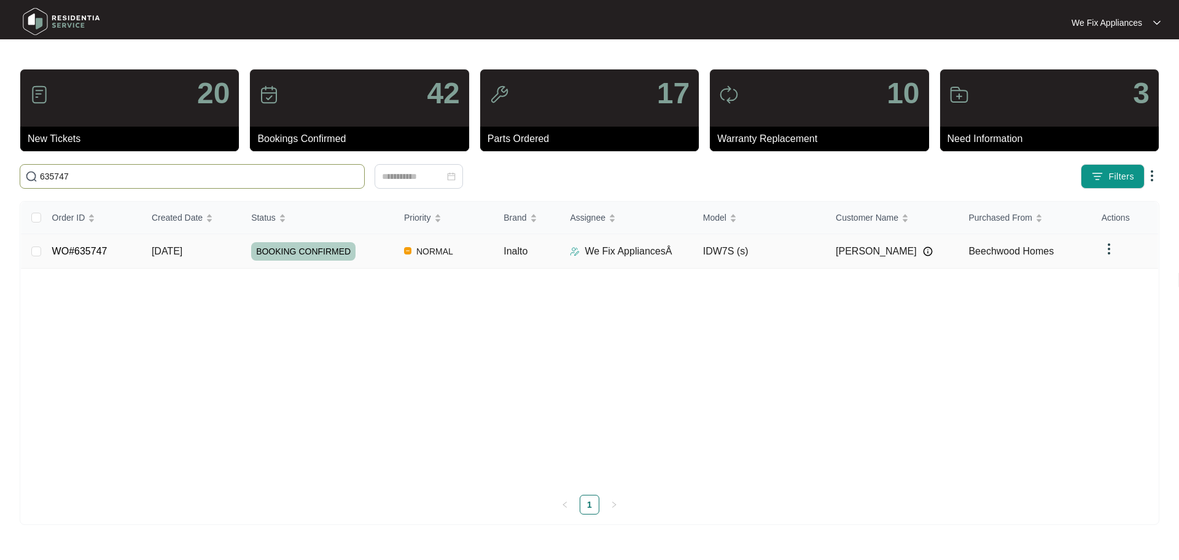
type input "635747"
click at [299, 254] on span "BOOKING CONFIRMED" at bounding box center [303, 251] width 104 height 18
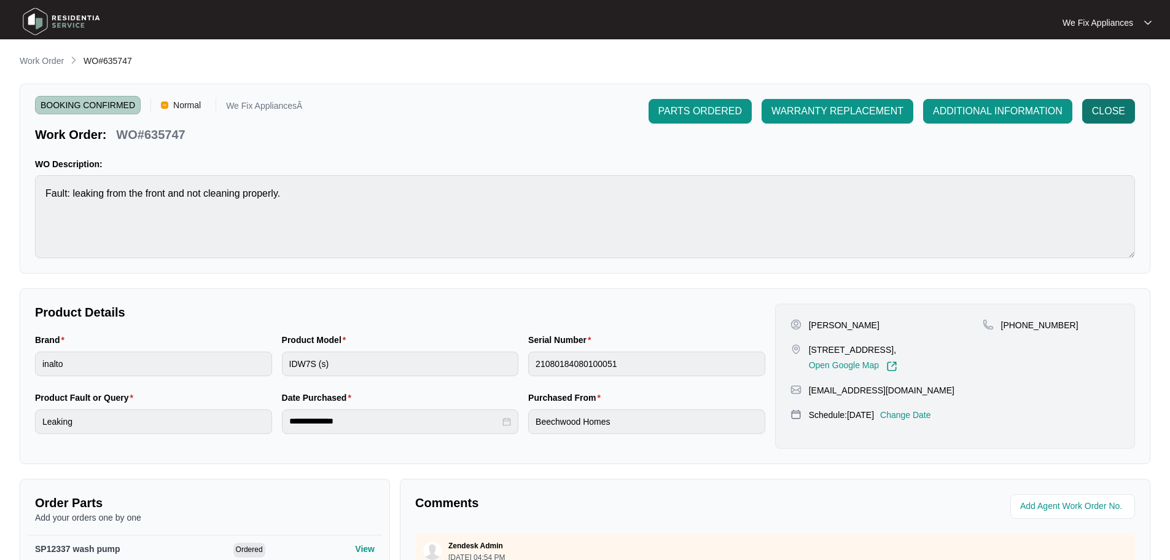
click at [1106, 113] on span "CLOSE" at bounding box center [1108, 111] width 33 height 15
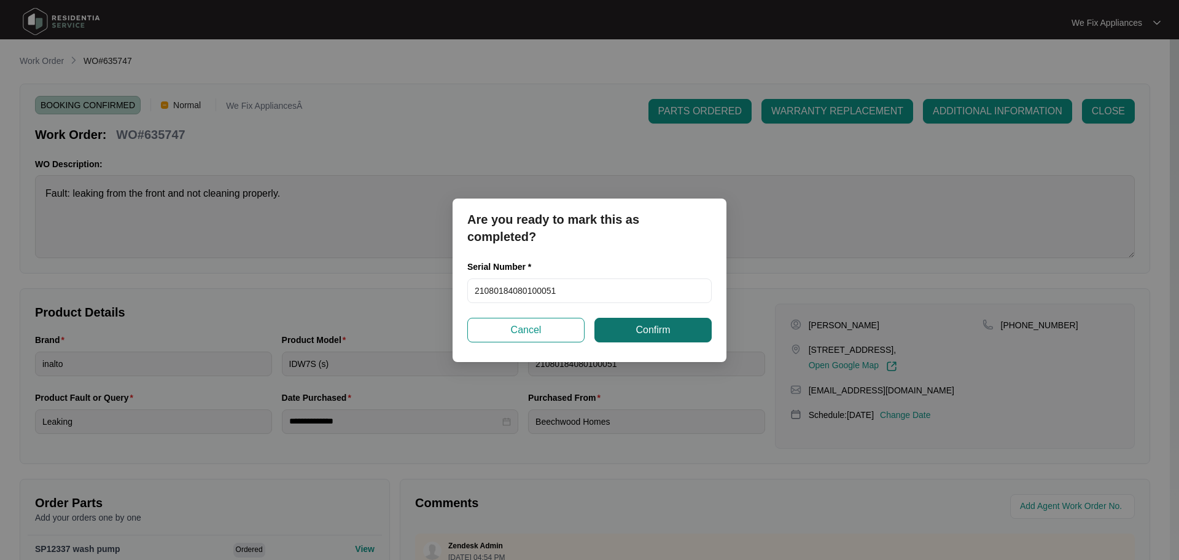
click at [636, 327] on span "Confirm" at bounding box center [653, 329] width 34 height 15
